Goal: Transaction & Acquisition: Obtain resource

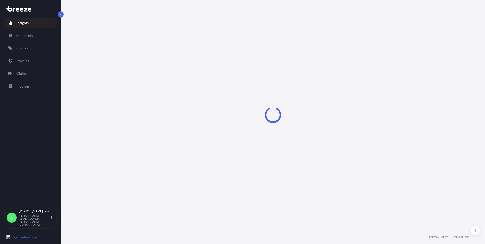
select select "2025"
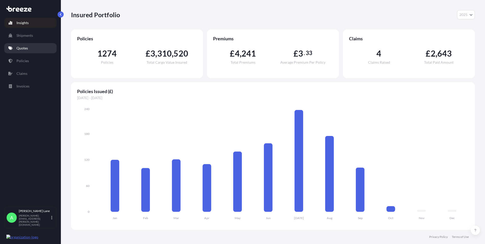
click at [36, 50] on link "Quotes" at bounding box center [30, 48] width 52 height 10
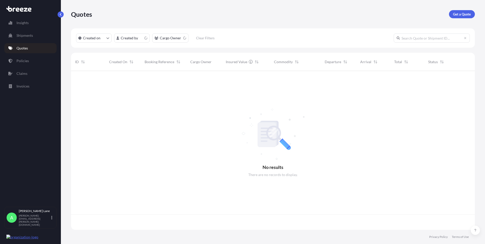
scroll to position [158, 400]
click at [461, 13] on p "Get a Quote" at bounding box center [462, 14] width 18 height 5
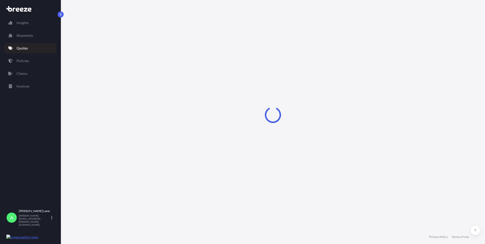
select select "Road"
select select "1"
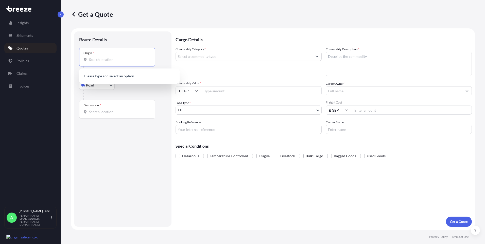
drag, startPoint x: 122, startPoint y: 62, endPoint x: 106, endPoint y: 61, distance: 16.1
click at [106, 61] on input "Origin *" at bounding box center [119, 59] width 60 height 5
paste input "NW11 0BA"
click at [120, 76] on span "[STREET_ADDRESS]" at bounding box center [135, 78] width 79 height 10
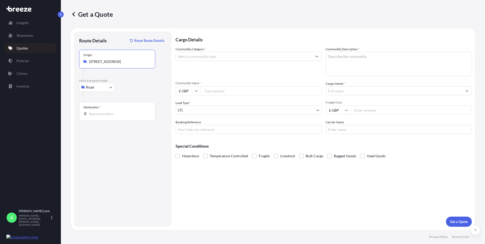
type input "[STREET_ADDRESS]"
click at [122, 108] on div "Destination *" at bounding box center [117, 111] width 76 height 19
click at [122, 111] on input "Destination *" at bounding box center [119, 113] width 60 height 5
paste input "S41 9QB"
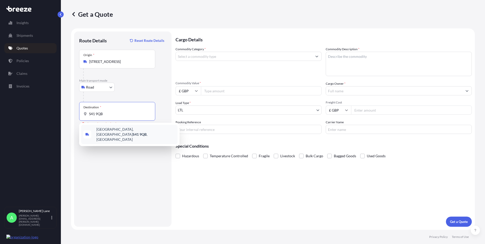
click at [123, 132] on span "[STREET_ADDRESS]" at bounding box center [135, 134] width 79 height 15
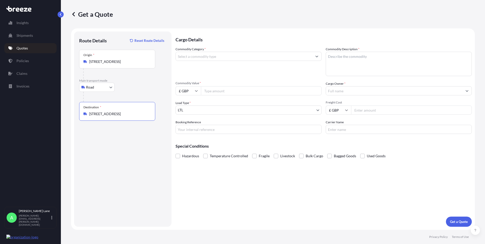
type input "[STREET_ADDRESS]"
click at [211, 58] on input "Commodity Category *" at bounding box center [244, 56] width 136 height 9
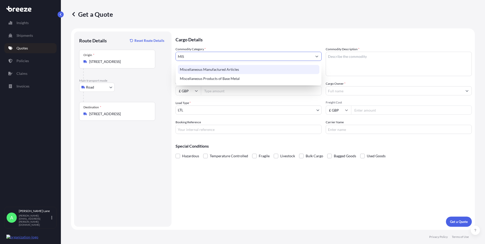
click at [207, 71] on div "Miscellaneous Manufactured Articles" at bounding box center [249, 69] width 142 height 9
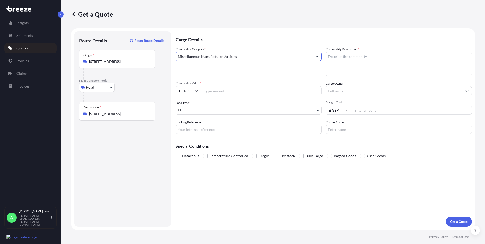
type input "Miscellaneous Manufactured Articles"
click at [219, 90] on input "Commodity Value *" at bounding box center [261, 90] width 121 height 9
type input "500"
click at [217, 132] on input "Booking Reference" at bounding box center [248, 129] width 146 height 9
paste input "1898919"
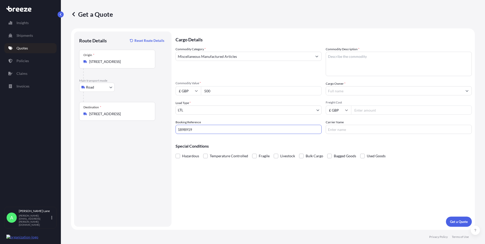
type input "1898919"
paste textarea "LIGHT BEAM"
type textarea "LIGHT BEAM"
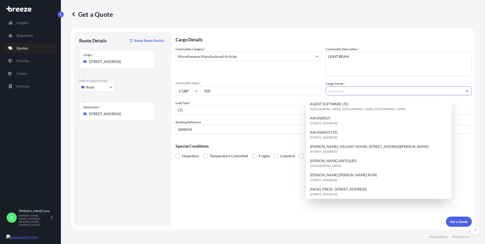
click at [344, 93] on input "Cargo Owner *" at bounding box center [394, 90] width 136 height 9
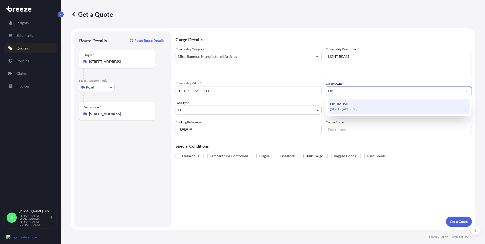
click at [347, 106] on span "OPTIMUSIC" at bounding box center [339, 103] width 19 height 5
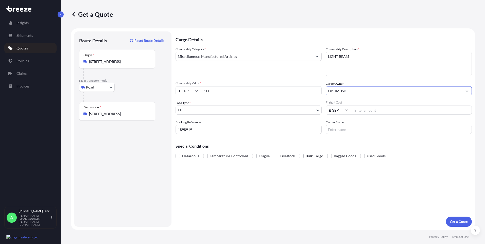
type input "OPTIMUSIC"
drag, startPoint x: 360, startPoint y: 110, endPoint x: 333, endPoint y: 124, distance: 29.9
click at [360, 110] on input "Freight Cost" at bounding box center [411, 109] width 121 height 9
type input "26.01"
click at [341, 133] on input "Carrier Name" at bounding box center [399, 129] width 146 height 9
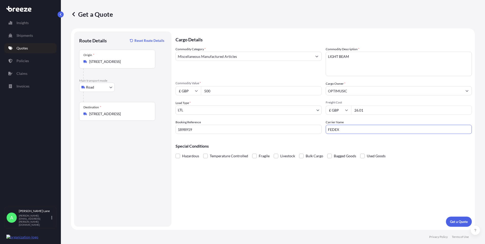
type input "FEDEX"
click at [302, 194] on div "Cargo Details Commodity Category * Miscellaneous Manufactured Articles Commodit…" at bounding box center [323, 128] width 296 height 195
click at [458, 224] on button "Get a Quote" at bounding box center [459, 222] width 26 height 10
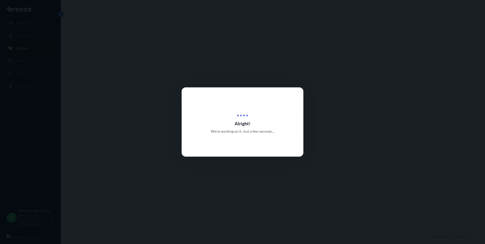
select select "Road"
select select "1"
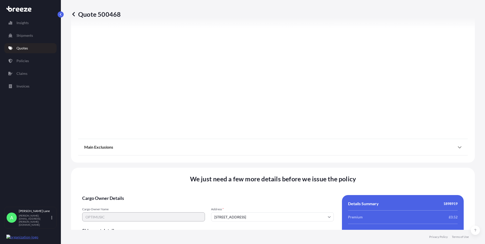
scroll to position [561, 0]
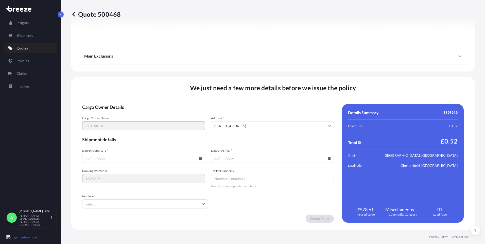
click at [199, 159] on icon at bounding box center [200, 158] width 3 height 3
click at [144, 94] on button "2" at bounding box center [143, 94] width 8 height 8
type input "[DATE]"
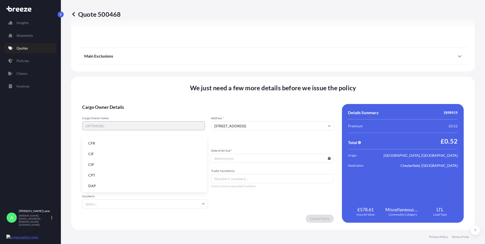
click at [107, 205] on input "Incoterm" at bounding box center [145, 203] width 126 height 9
click at [100, 185] on li "DAP" at bounding box center [144, 186] width 120 height 10
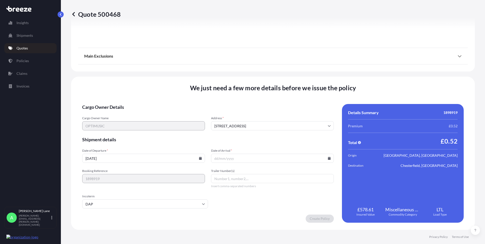
paste input "393823227272"
type input "393823227272"
click at [328, 157] on icon at bounding box center [329, 158] width 3 height 3
click at [283, 93] on button "3" at bounding box center [282, 94] width 8 height 8
type input "[DATE]"
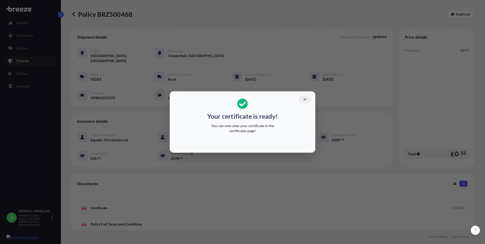
click at [306, 98] on icon "button" at bounding box center [305, 99] width 5 height 5
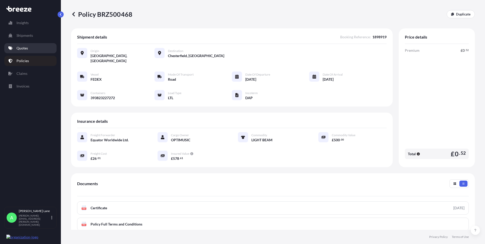
click at [31, 49] on link "Quotes" at bounding box center [30, 48] width 52 height 10
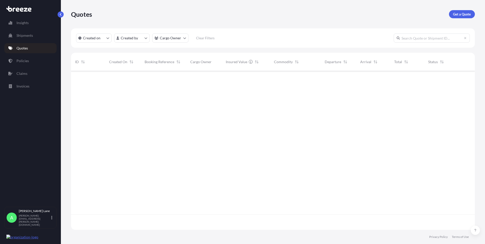
scroll to position [158, 400]
click at [460, 15] on p "Get a Quote" at bounding box center [462, 14] width 18 height 5
select select "Road"
select select "1"
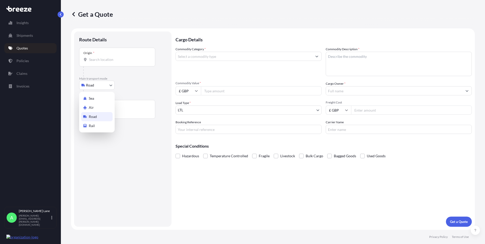
click at [99, 88] on body "Insights Shipments Quotes Policies Claims Invoices A [PERSON_NAME] [PERSON_NAME…" at bounding box center [242, 122] width 485 height 244
click at [100, 106] on div "Air" at bounding box center [96, 107] width 31 height 9
select select "Air"
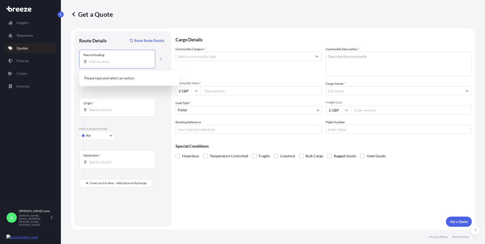
paste input "EN3 7QA"
click at [114, 81] on span "[STREET_ADDRESS]" at bounding box center [128, 78] width 64 height 5
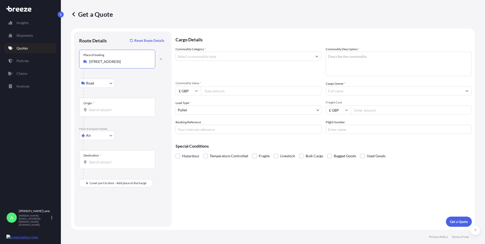
type input "[STREET_ADDRESS]"
click at [116, 108] on input "Origin *" at bounding box center [119, 109] width 60 height 5
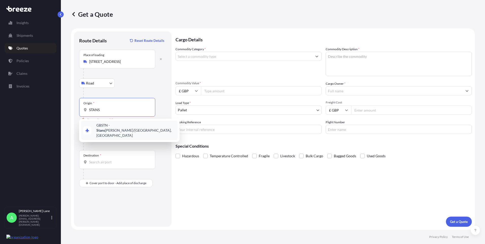
click at [115, 129] on div "GBSTN - [PERSON_NAME] Apt/[GEOGRAPHIC_DATA], [GEOGRAPHIC_DATA]" at bounding box center [129, 130] width 96 height 19
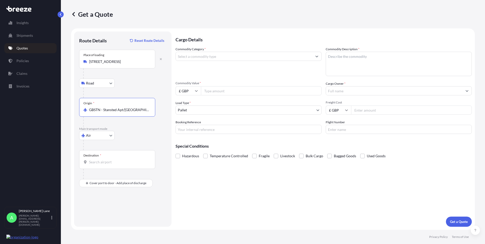
type input "GBSTN - Stansted Apt/[GEOGRAPHIC_DATA], [GEOGRAPHIC_DATA]"
click at [120, 164] on input "Destination *" at bounding box center [119, 162] width 60 height 5
drag, startPoint x: 124, startPoint y: 165, endPoint x: 110, endPoint y: 161, distance: 14.3
click at [110, 161] on input "Destination * Please select a destination" at bounding box center [119, 162] width 60 height 5
paste input "MASHANUCKET"
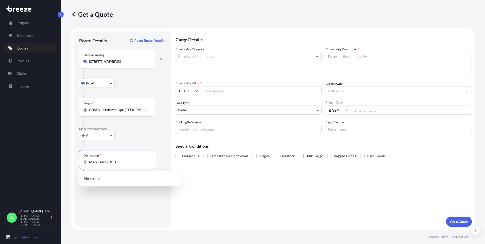
drag, startPoint x: 124, startPoint y: 164, endPoint x: 82, endPoint y: 164, distance: 42.4
click at [82, 164] on div "Destination * MASHANUCKET" at bounding box center [117, 159] width 76 height 19
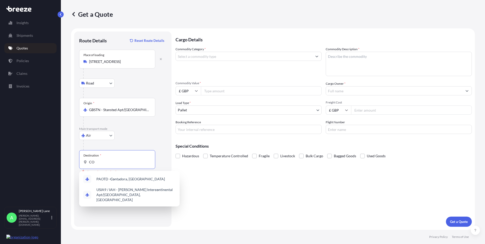
type input "C"
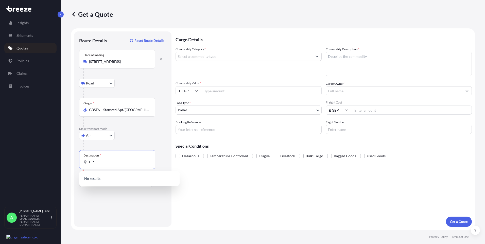
type input "C"
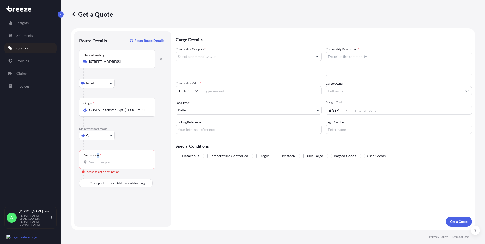
drag, startPoint x: 104, startPoint y: 164, endPoint x: 98, endPoint y: 153, distance: 12.7
click at [98, 153] on div "Destination *" at bounding box center [117, 159] width 76 height 19
drag, startPoint x: 98, startPoint y: 153, endPoint x: 98, endPoint y: 161, distance: 7.9
paste input "[US_STATE]"
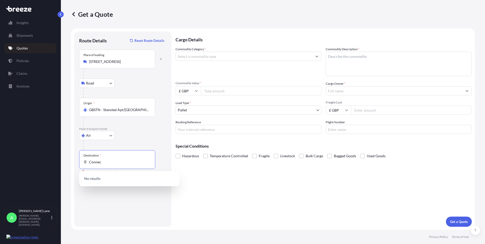
drag, startPoint x: 108, startPoint y: 160, endPoint x: 70, endPoint y: 165, distance: 38.1
click at [70, 165] on div "Get a Quote Route Details Reset Route Details Place of loading Enfield EN3 [GEO…" at bounding box center [273, 115] width 424 height 230
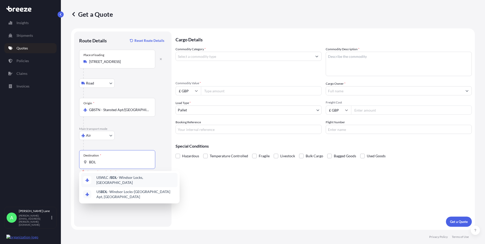
click at [107, 180] on span "USWLC / BDL - Windsor Locks, [GEOGRAPHIC_DATA]" at bounding box center [135, 180] width 79 height 10
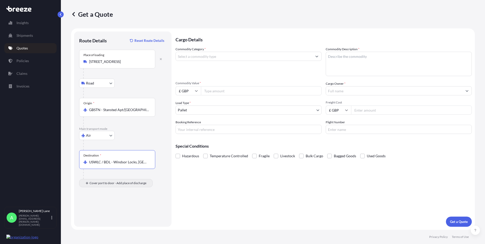
type input "USWLC / BDL - Windsor Locks, [GEOGRAPHIC_DATA]"
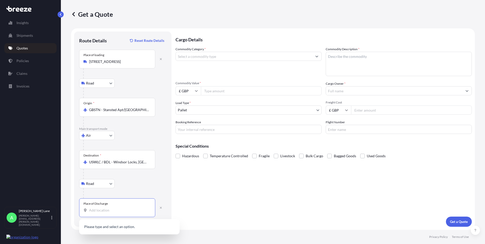
paste input "MASHANUCKET"
click at [122, 230] on div "Ledyard, CT 06338, [GEOGRAPHIC_DATA]" at bounding box center [129, 227] width 96 height 12
type input "Ledyard, CT 06338, [GEOGRAPHIC_DATA]"
click at [214, 58] on input "Commodity Category *" at bounding box center [244, 56] width 136 height 9
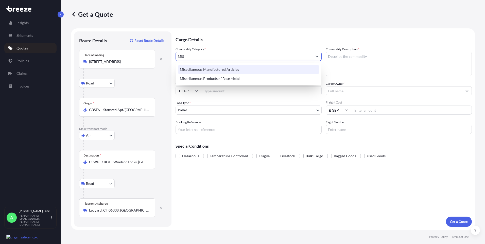
click at [208, 69] on div "Miscellaneous Manufactured Articles" at bounding box center [249, 69] width 142 height 9
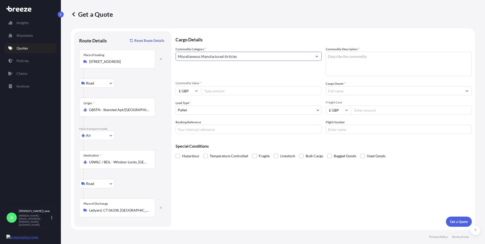
type input "Miscellaneous Manufactured Articles"
click at [214, 89] on input "Commodity Value *" at bounding box center [261, 90] width 121 height 9
type input "642.90"
click at [185, 92] on input "£ GBP" at bounding box center [187, 90] width 25 height 9
click at [184, 127] on div "$ USD" at bounding box center [188, 126] width 21 height 10
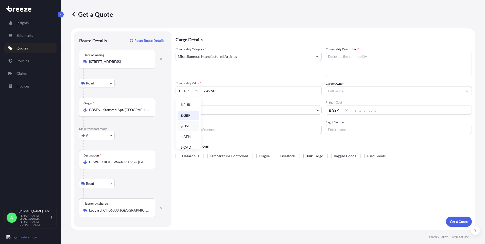
type input "$ USD"
click at [194, 111] on body "Insights Shipments Quotes Policies Claims Invoices A [PERSON_NAME] [PERSON_NAME…" at bounding box center [242, 122] width 485 height 244
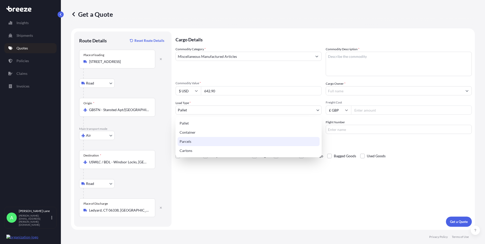
click at [193, 142] on div "Parcels" at bounding box center [249, 141] width 142 height 9
select select "3"
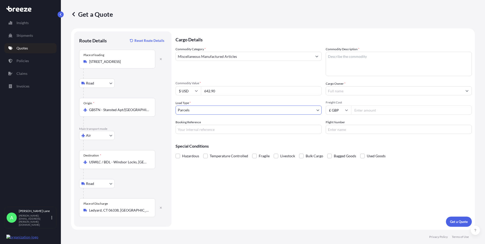
click at [200, 132] on input "Booking Reference" at bounding box center [248, 129] width 146 height 9
paste input "1898923"
type input "1898923"
click at [352, 67] on textarea "Commodity Description *" at bounding box center [399, 64] width 146 height 24
type textarea "GO KART PARTS"
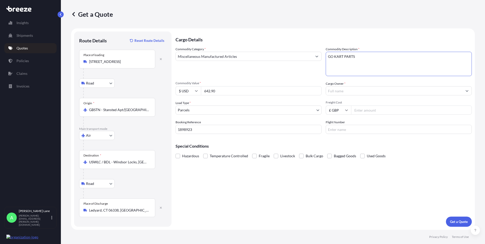
click at [342, 91] on input "Cargo Owner *" at bounding box center [394, 90] width 136 height 9
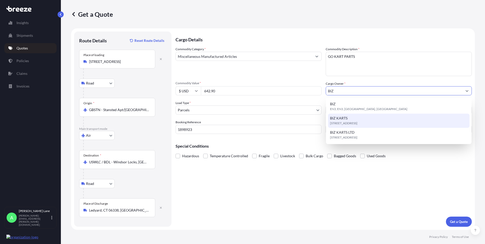
click at [346, 122] on span "[STREET_ADDRESS]" at bounding box center [343, 123] width 27 height 5
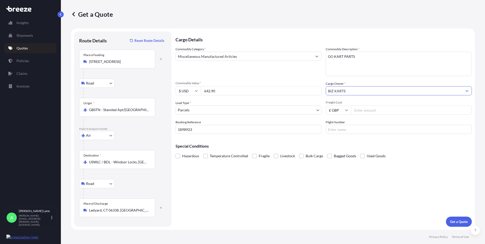
type input "BIZ KARTS"
drag, startPoint x: 366, startPoint y: 109, endPoint x: 357, endPoint y: 117, distance: 12.4
click at [366, 109] on input "Freight Cost" at bounding box center [411, 109] width 121 height 9
type input "130.61"
click at [345, 129] on input "Flight Number" at bounding box center [399, 129] width 146 height 9
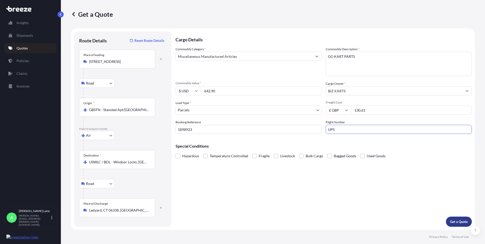
type input "UPS"
click at [456, 221] on p "Get a Quote" at bounding box center [459, 221] width 18 height 5
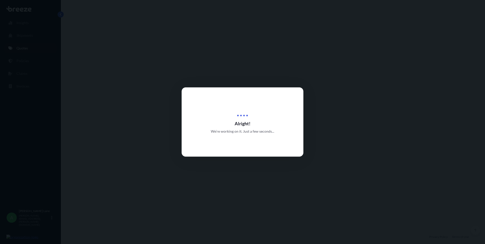
select select "Road"
select select "Air"
select select "Road"
select select "3"
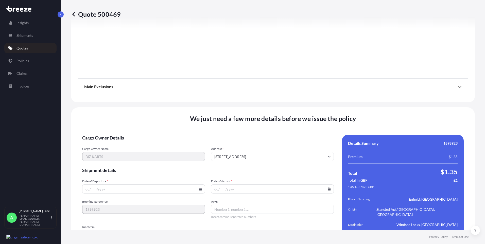
scroll to position [662, 0]
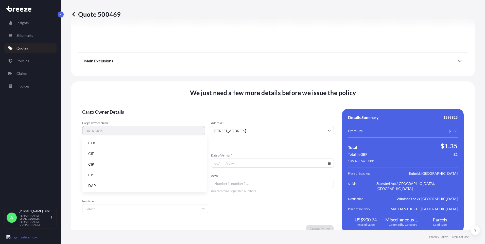
click at [167, 204] on input "Incoterm" at bounding box center [145, 208] width 126 height 9
click at [135, 186] on li "DAP" at bounding box center [144, 186] width 120 height 10
click at [196, 159] on input "Date of Departure *" at bounding box center [143, 162] width 123 height 9
click at [199, 162] on icon at bounding box center [200, 163] width 3 height 3
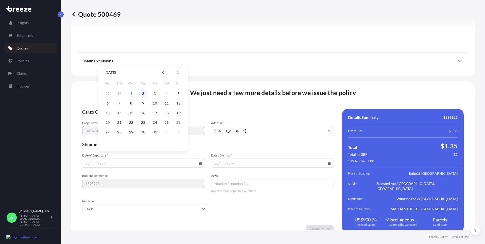
click at [143, 94] on button "2" at bounding box center [143, 94] width 8 height 8
type input "[DATE]"
click at [235, 158] on input "Date of Arrival *" at bounding box center [272, 162] width 123 height 9
click at [328, 162] on icon at bounding box center [329, 163] width 3 height 3
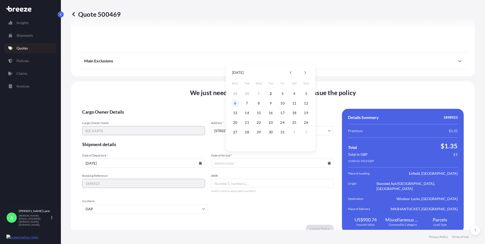
click at [235, 103] on button "6" at bounding box center [235, 103] width 8 height 8
type input "[DATE]"
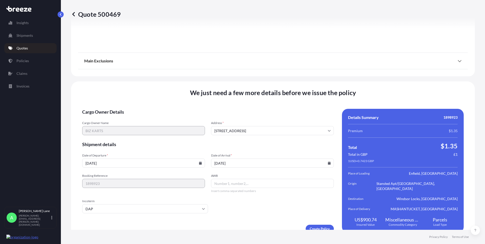
drag, startPoint x: 236, startPoint y: 178, endPoint x: 217, endPoint y: 203, distance: 30.9
click at [234, 179] on input "AWB" at bounding box center [272, 183] width 123 height 9
paste input "1ZW074F30427284655"
type input "1ZW074F30427284655"
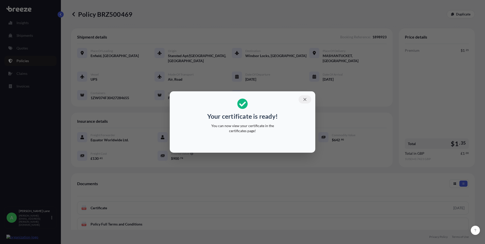
click at [304, 98] on icon "button" at bounding box center [305, 99] width 5 height 5
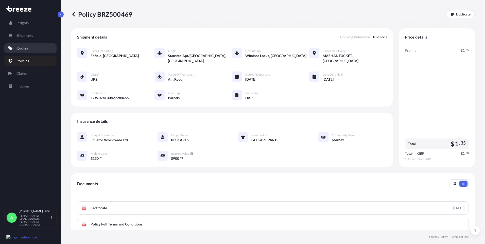
click at [28, 48] on link "Quotes" at bounding box center [30, 48] width 52 height 10
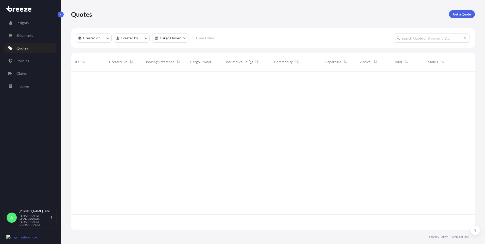
scroll to position [158, 400]
click at [466, 10] on link "Get a Quote" at bounding box center [462, 14] width 26 height 8
select select "Road"
select select "1"
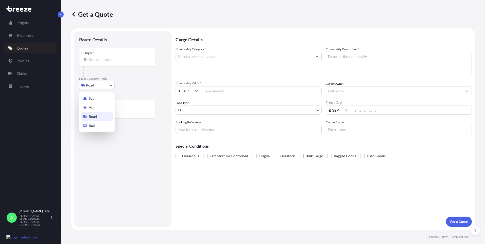
click at [97, 88] on body "Insights Shipments Quotes Policies Claims Invoices A [PERSON_NAME] [PERSON_NAME…" at bounding box center [242, 122] width 485 height 244
click at [97, 109] on div "Air" at bounding box center [96, 107] width 31 height 9
select select "Air"
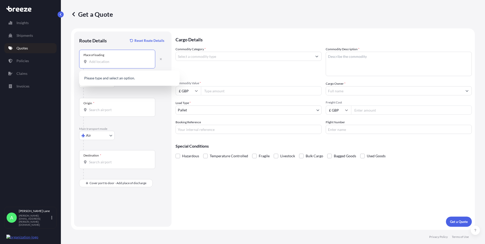
paste input "EN3 7QA"
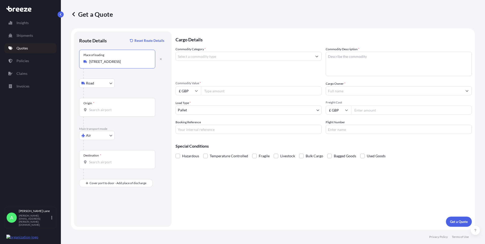
type input "[STREET_ADDRESS]"
click at [113, 108] on input "Origin *" at bounding box center [119, 109] width 60 height 5
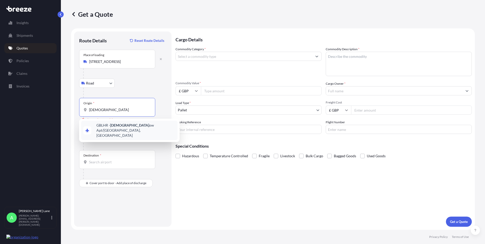
click at [122, 126] on span "GBLHR - Heathr ow Apt/[GEOGRAPHIC_DATA], [GEOGRAPHIC_DATA]" at bounding box center [135, 130] width 79 height 15
type input "GBLHR - Heathrow Apt/[GEOGRAPHIC_DATA], [GEOGRAPHIC_DATA]"
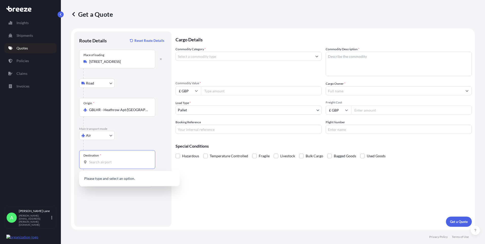
click at [111, 162] on input "Destination *" at bounding box center [119, 162] width 60 height 5
paste input "OAK FLATS"
drag, startPoint x: 77, startPoint y: 164, endPoint x: 64, endPoint y: 164, distance: 13.4
click at [64, 164] on div "Get a Quote Route Details Reset Route Details Place of loading Enfield EN3 [GEO…" at bounding box center [273, 115] width 424 height 230
drag, startPoint x: 104, startPoint y: 164, endPoint x: 73, endPoint y: 164, distance: 30.9
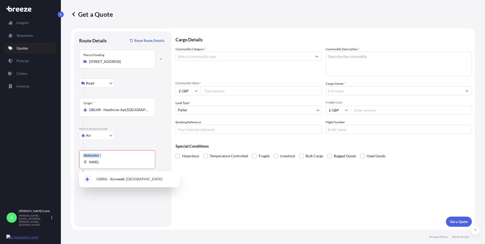
click at [73, 164] on form "Route Details Reset Route Details Place of loading Enfield EN3 [GEOGRAPHIC_DATA…" at bounding box center [273, 128] width 404 height 201
drag, startPoint x: 73, startPoint y: 164, endPoint x: 107, endPoint y: 164, distance: 34.5
click at [107, 164] on input "NWEL" at bounding box center [119, 162] width 60 height 5
drag, startPoint x: 107, startPoint y: 164, endPoint x: 70, endPoint y: 163, distance: 37.3
click at [70, 163] on div "Get a Quote Route Details Reset Route Details Place of loading Enfield EN3 [GEO…" at bounding box center [273, 115] width 424 height 230
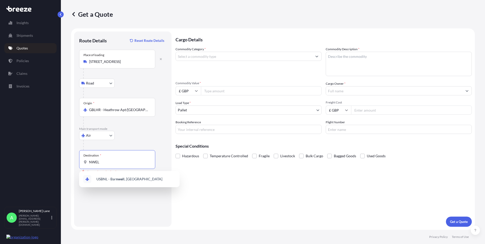
type input "N"
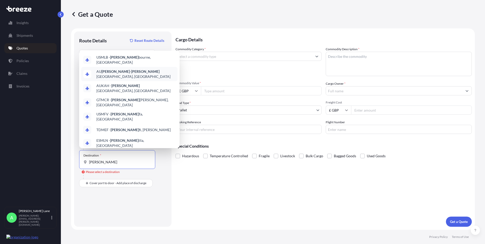
click at [130, 71] on span "AU [PERSON_NAME], [GEOGRAPHIC_DATA]" at bounding box center [135, 74] width 79 height 10
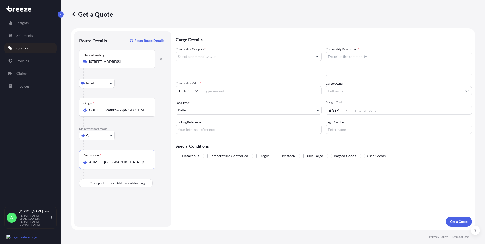
type input "AUMEL - [GEOGRAPHIC_DATA], [GEOGRAPHIC_DATA]"
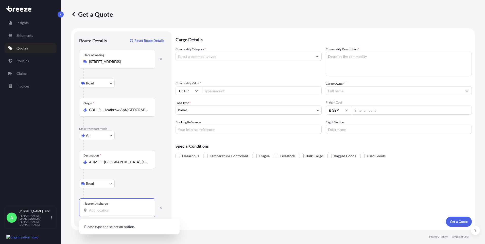
click at [121, 212] on input "Place of Discharge" at bounding box center [119, 210] width 60 height 5
drag, startPoint x: 127, startPoint y: 213, endPoint x: 112, endPoint y: 210, distance: 14.7
click at [112, 210] on input "2529" at bounding box center [119, 210] width 60 height 5
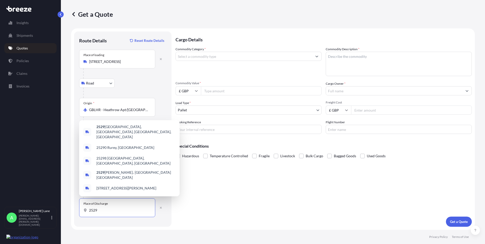
paste input "OAK FLATS"
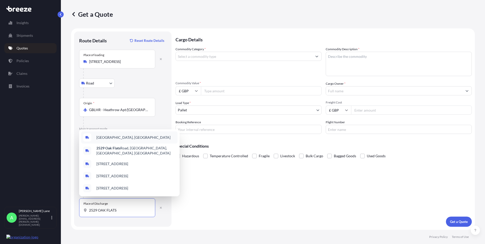
click at [130, 140] on span "[GEOGRAPHIC_DATA], [GEOGRAPHIC_DATA]" at bounding box center [133, 137] width 74 height 5
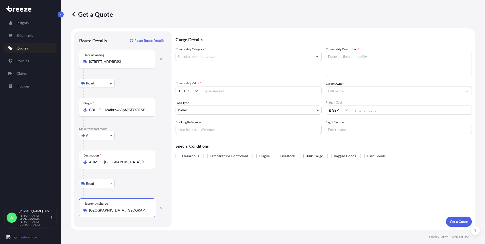
type input "[GEOGRAPHIC_DATA], [GEOGRAPHIC_DATA]"
click at [209, 55] on input "Commodity Category *" at bounding box center [244, 56] width 136 height 9
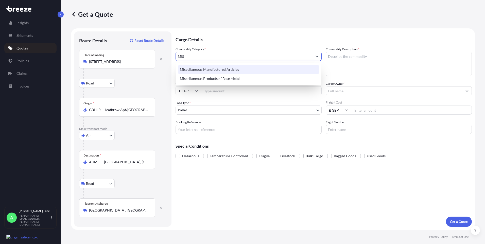
click at [255, 72] on div "Miscellaneous Manufactured Articles" at bounding box center [249, 69] width 142 height 9
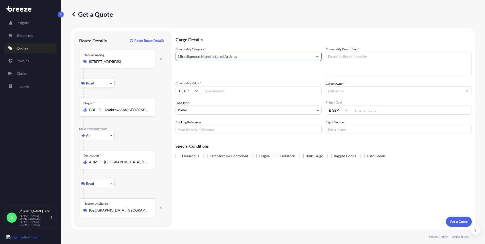
type input "Miscellaneous Manufactured Articles"
click at [243, 87] on input "Commodity Value *" at bounding box center [261, 90] width 121 height 9
click at [184, 95] on div "Commodity Category * Miscellaneous Manufactured Articles Commodity Description …" at bounding box center [323, 90] width 296 height 87
click at [185, 93] on input "£ GBP" at bounding box center [187, 90] width 25 height 9
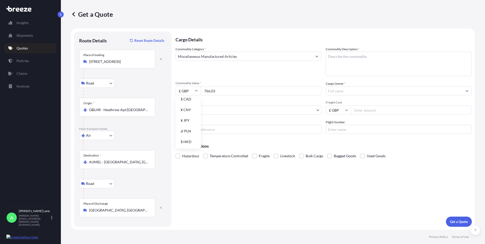
drag, startPoint x: 190, startPoint y: 90, endPoint x: 161, endPoint y: 93, distance: 30.1
click at [161, 93] on form "Route Details Reset Route Details Place of loading Enfield EN3 [GEOGRAPHIC_DATA…" at bounding box center [273, 128] width 404 height 201
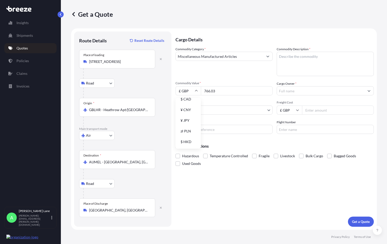
click at [189, 91] on input "£ GBP" at bounding box center [187, 90] width 25 height 9
click at [223, 91] on input "766.03" at bounding box center [237, 90] width 72 height 9
drag, startPoint x: 223, startPoint y: 91, endPoint x: 203, endPoint y: 91, distance: 20.0
click at [203, 91] on input "766.03" at bounding box center [237, 90] width 72 height 9
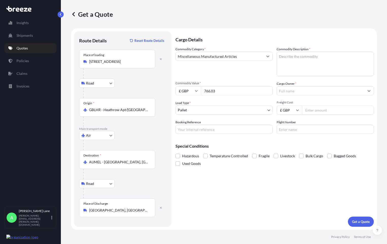
paste input "375.35"
type input "375.35"
click at [202, 112] on body "Insights Shipments Quotes Policies Claims Invoices A [PERSON_NAME] [PERSON_NAME…" at bounding box center [193, 122] width 387 height 244
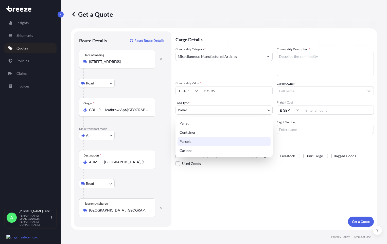
click at [194, 139] on div "Parcels" at bounding box center [224, 141] width 93 height 9
select select "3"
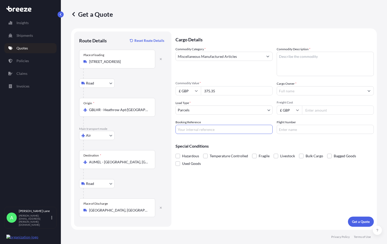
click at [202, 131] on input "Booking Reference" at bounding box center [223, 129] width 97 height 9
paste input "1898913"
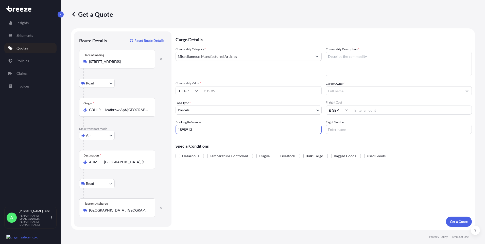
type input "1898913"
click at [372, 63] on textarea "Commodity Description *" at bounding box center [399, 64] width 146 height 24
type textarea "GO KART PARTS"
click at [351, 92] on input "Cargo Owner *" at bounding box center [394, 90] width 136 height 9
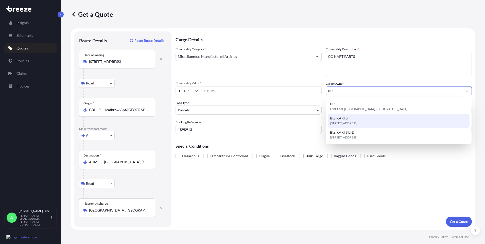
click at [354, 121] on span "[STREET_ADDRESS]" at bounding box center [343, 123] width 27 height 5
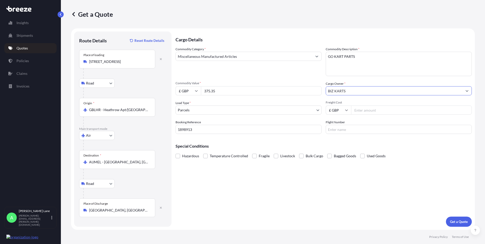
type input "BIZ KARTS"
click at [359, 110] on input "Freight Cost" at bounding box center [411, 109] width 121 height 9
type input "133.31"
click at [361, 130] on input "Flight Number" at bounding box center [399, 129] width 146 height 9
type input "UPS"
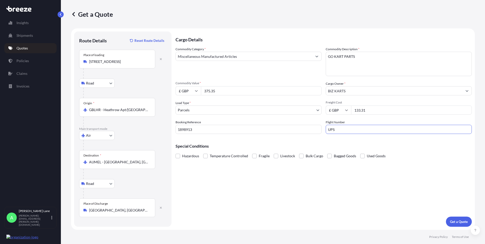
drag, startPoint x: 264, startPoint y: 189, endPoint x: 257, endPoint y: 185, distance: 7.8
click at [262, 189] on div "Cargo Details Commodity Category * Miscellaneous Manufactured Articles Commodit…" at bounding box center [323, 128] width 296 height 195
click at [450, 221] on p "Get a Quote" at bounding box center [459, 221] width 18 height 5
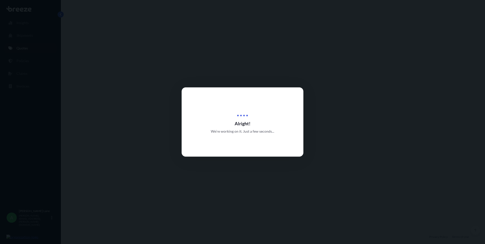
select select "Road"
select select "Air"
select select "Road"
select select "3"
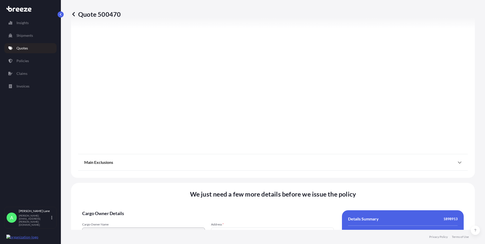
scroll to position [661, 0]
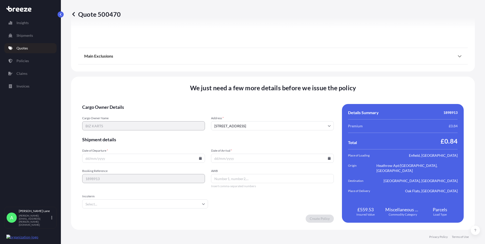
click at [199, 158] on icon at bounding box center [200, 158] width 3 height 3
click at [143, 94] on button "2" at bounding box center [143, 94] width 8 height 8
type input "[DATE]"
click at [102, 204] on input "Incoterm" at bounding box center [145, 203] width 126 height 9
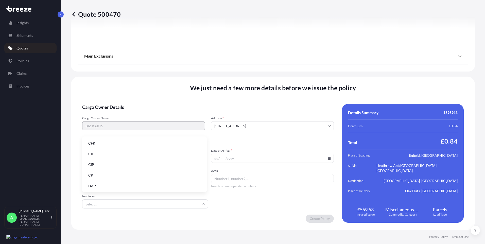
click at [99, 185] on li "DAP" at bounding box center [144, 186] width 120 height 10
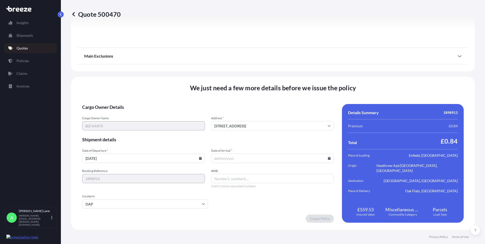
paste input "1509679721"
type input "1509679721"
click at [328, 158] on icon at bounding box center [329, 158] width 3 height 3
click at [305, 74] on icon at bounding box center [305, 72] width 2 height 3
click at [289, 74] on button at bounding box center [291, 73] width 8 height 8
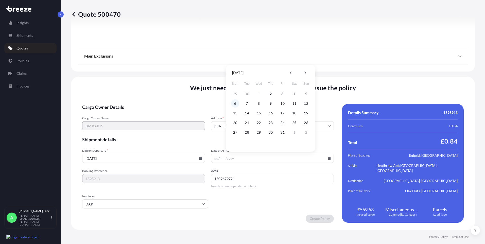
click at [234, 105] on button "6" at bounding box center [235, 103] width 8 height 8
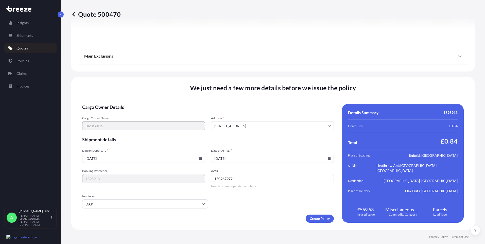
type input "[DATE]"
